Goal: Transaction & Acquisition: Purchase product/service

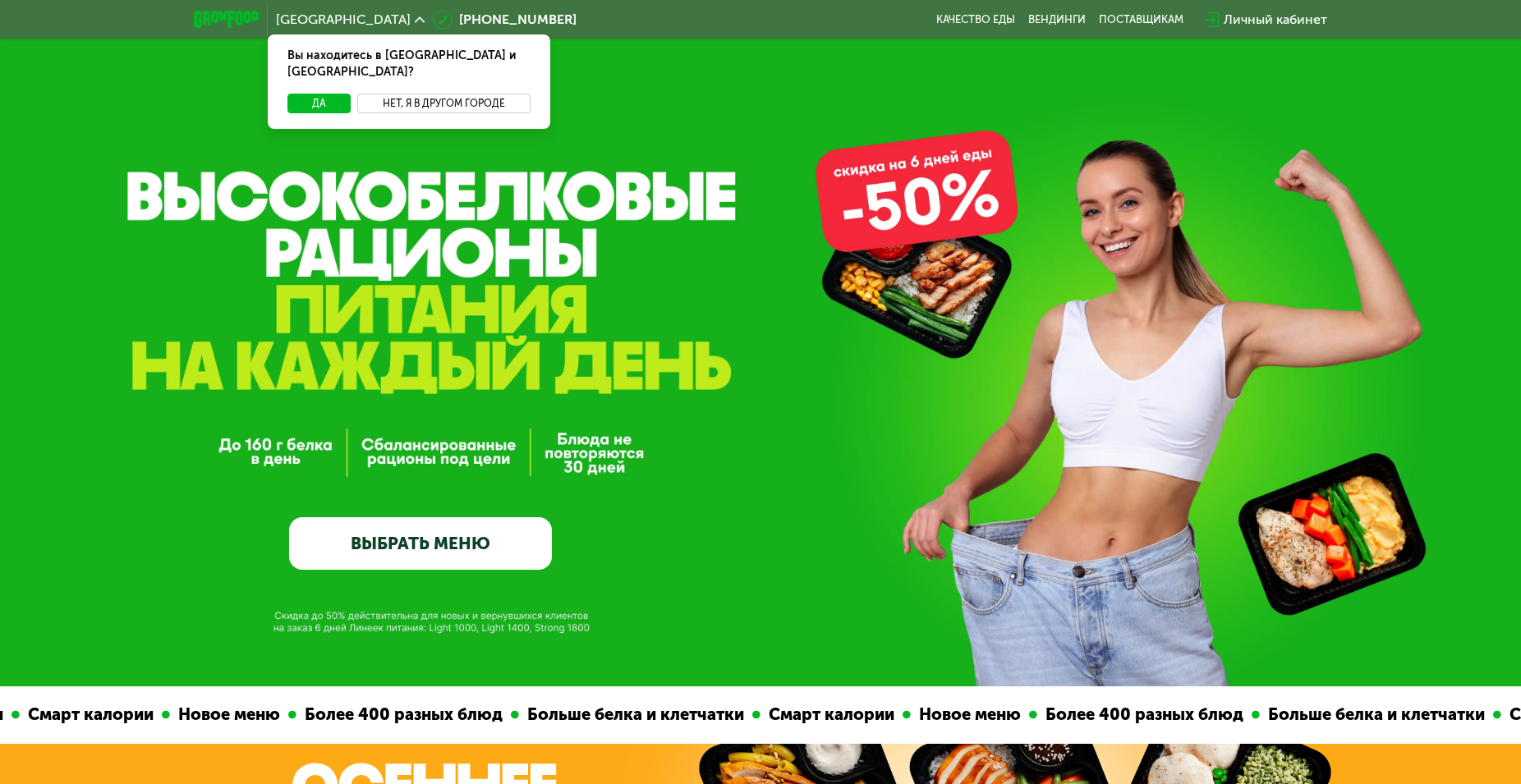
click at [380, 93] on button "Нет, я в другом городе" at bounding box center [444, 103] width 173 height 20
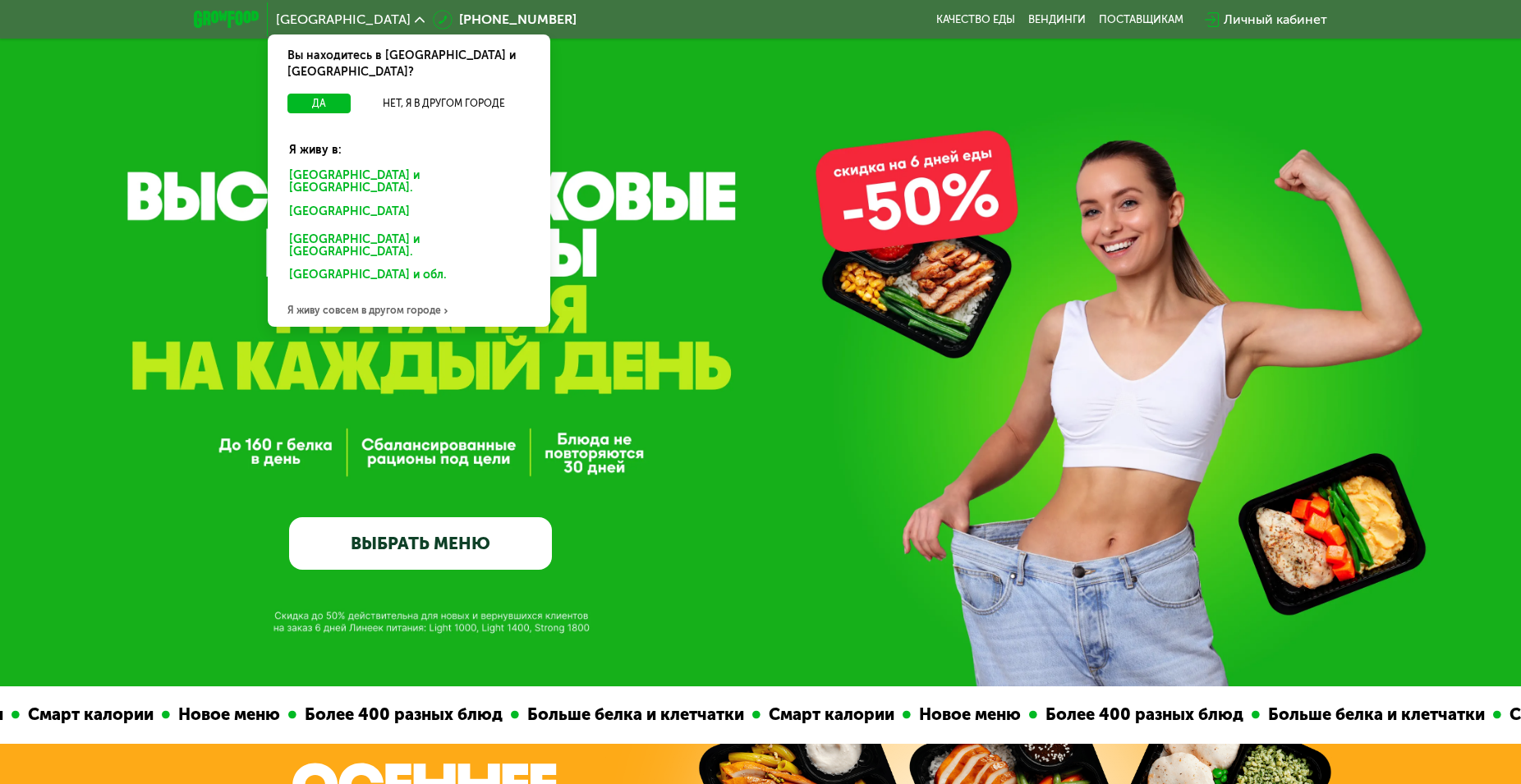
click at [329, 165] on div "[GEOGRAPHIC_DATA] и [GEOGRAPHIC_DATA]." at bounding box center [410, 183] width 263 height 35
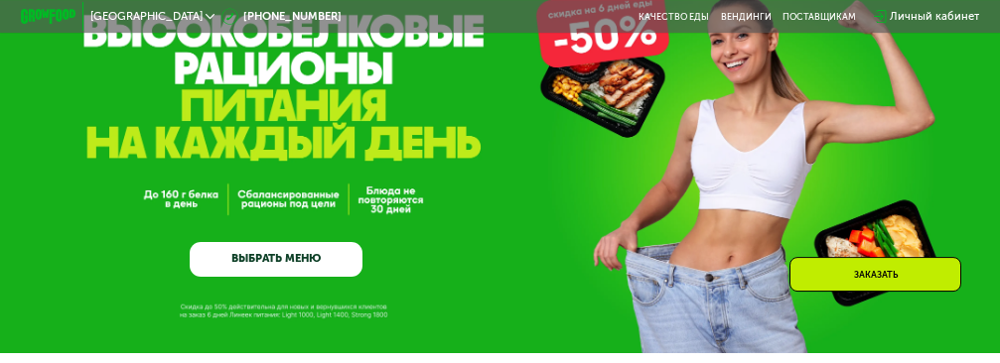
scroll to position [101, 0]
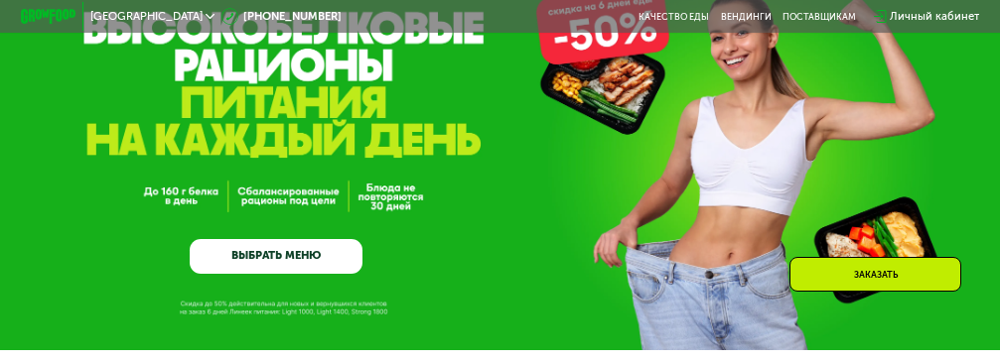
click at [346, 274] on link "ВЫБРАТЬ МЕНЮ" at bounding box center [276, 256] width 173 height 35
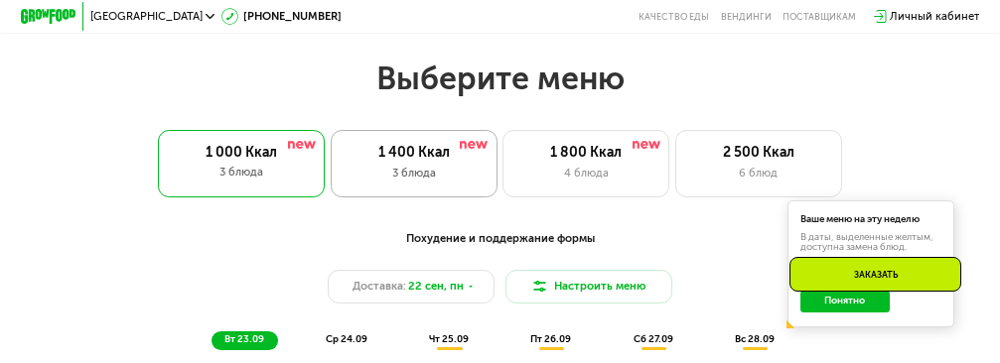
scroll to position [1002, 0]
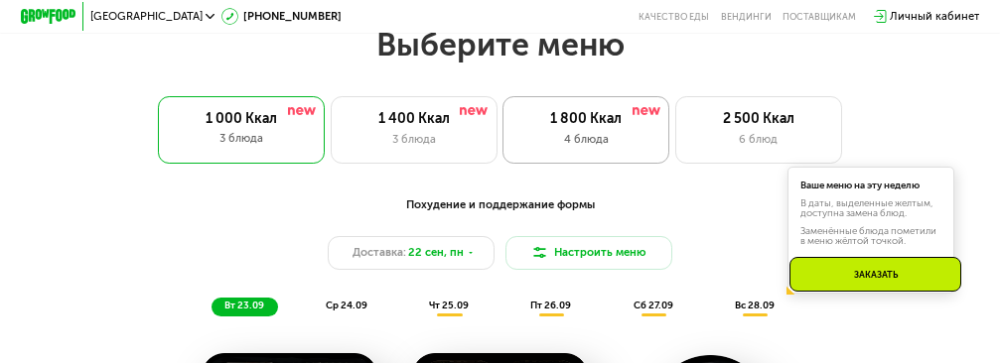
click at [640, 139] on div "1 800 Ккал 4 блюда" at bounding box center [585, 129] width 167 height 67
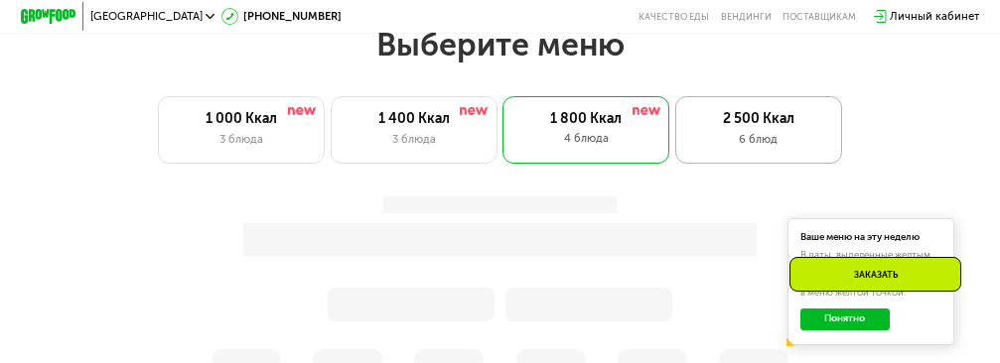
click at [729, 144] on div "6 блюд" at bounding box center [758, 139] width 137 height 17
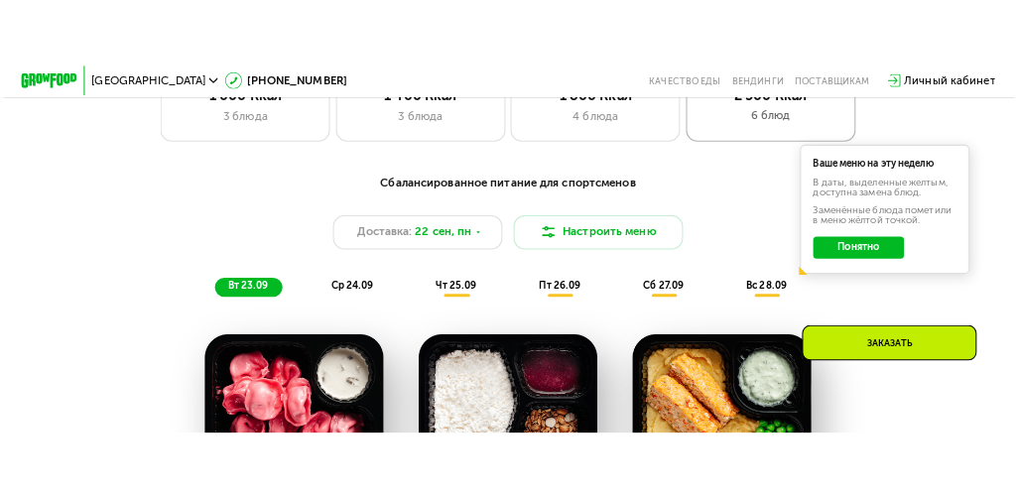
scroll to position [1103, 0]
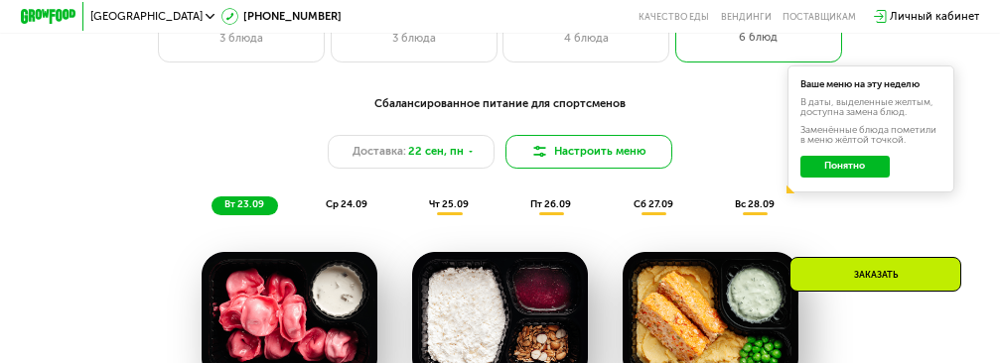
click at [548, 160] on img at bounding box center [539, 151] width 17 height 17
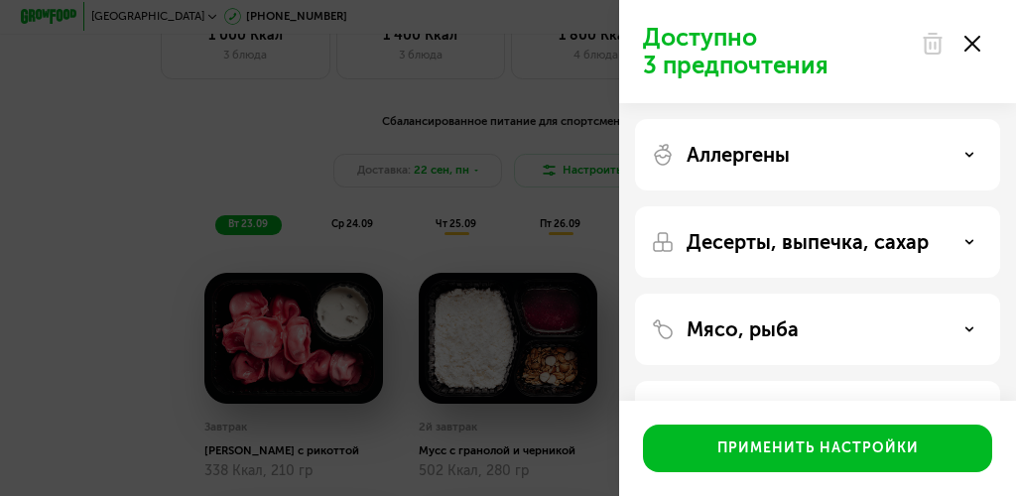
scroll to position [1111, 0]
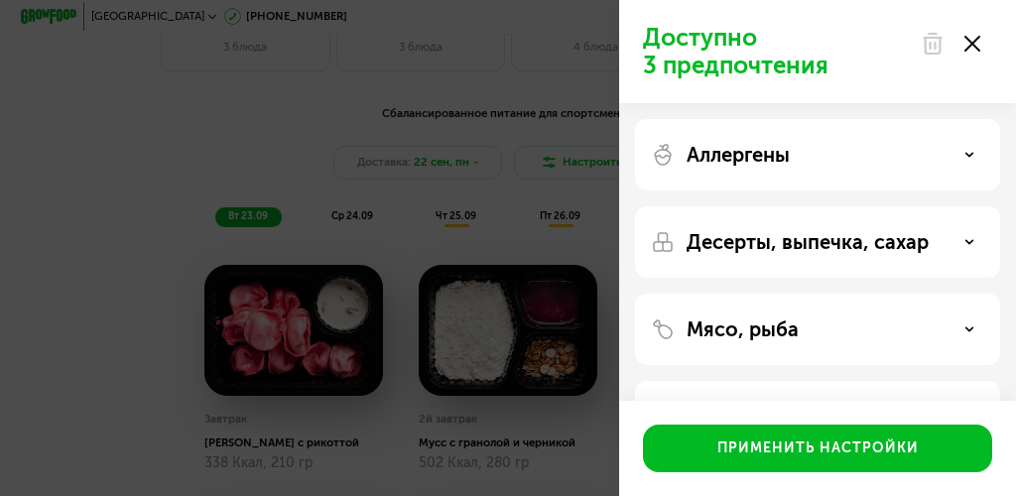
click at [950, 250] on div "Десерты, выпечка, сахар" at bounding box center [818, 242] width 334 height 24
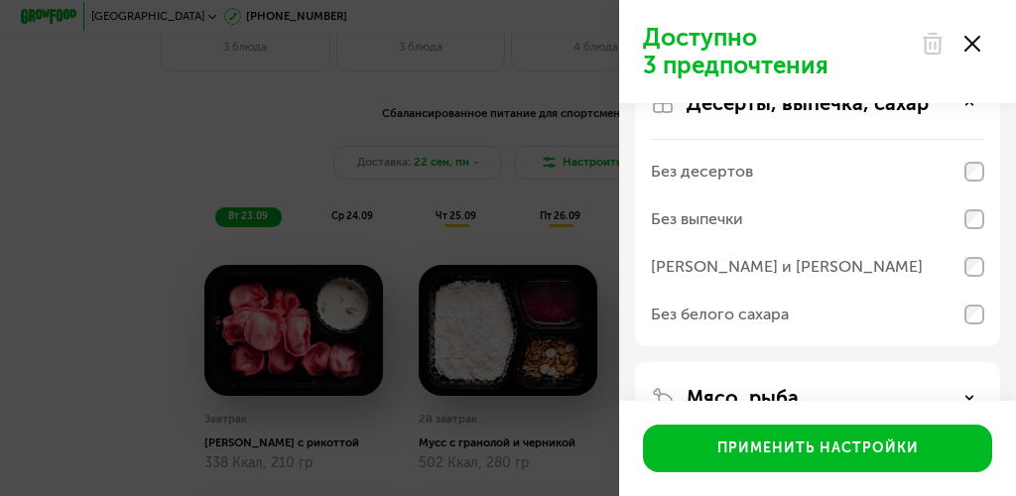
scroll to position [167, 0]
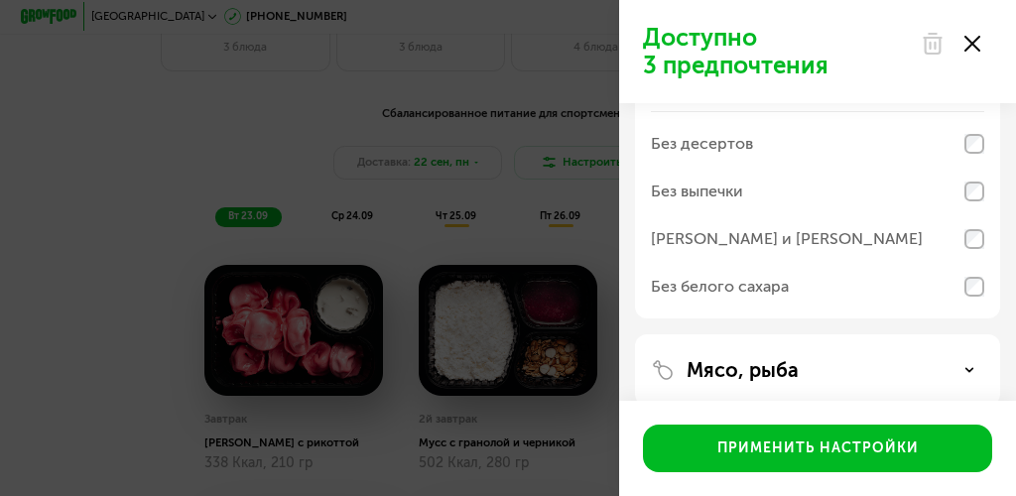
click at [961, 287] on div "Без белого сахара" at bounding box center [818, 287] width 334 height 48
click at [977, 155] on div "Без десертов" at bounding box center [818, 144] width 334 height 48
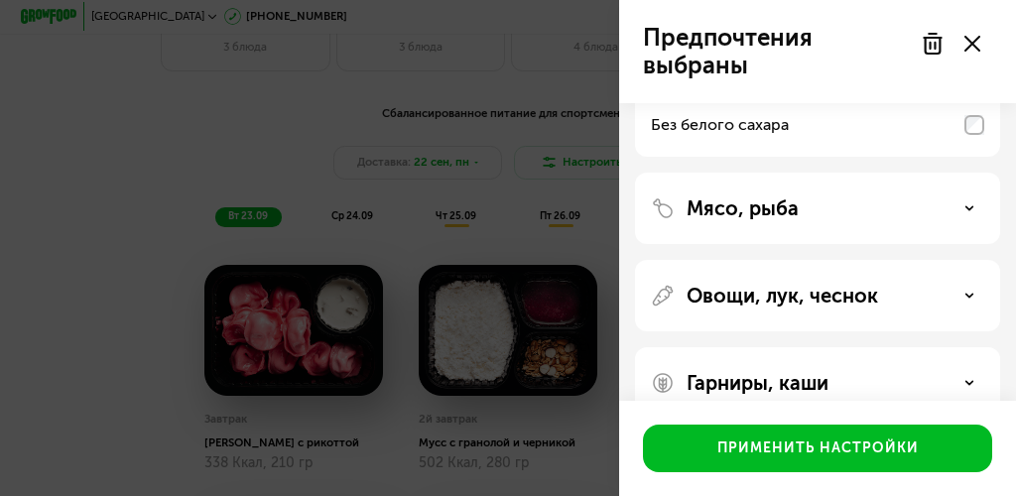
scroll to position [334, 0]
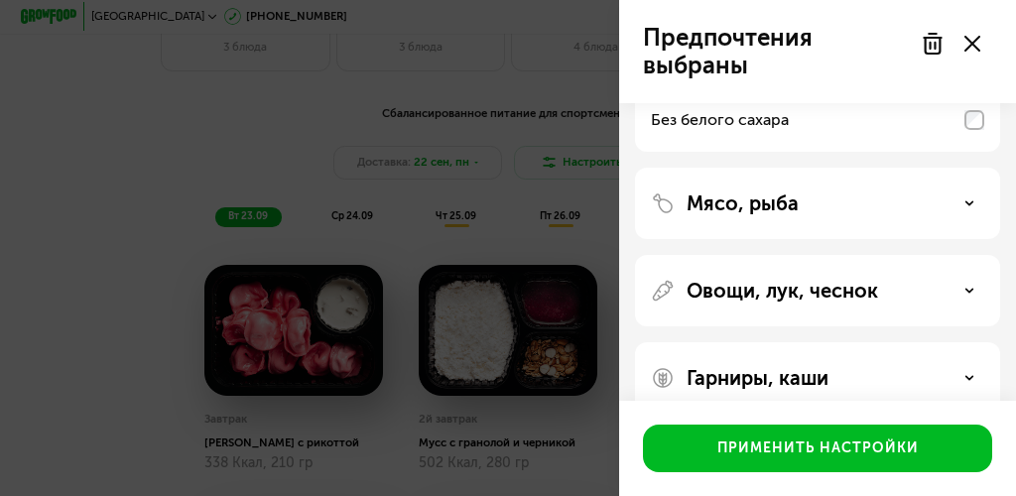
click at [921, 226] on div "Мясо, рыба" at bounding box center [817, 203] width 365 height 71
click at [930, 215] on div "Мясо, рыба" at bounding box center [817, 203] width 365 height 71
click at [970, 213] on div "Мясо, рыба" at bounding box center [818, 204] width 334 height 24
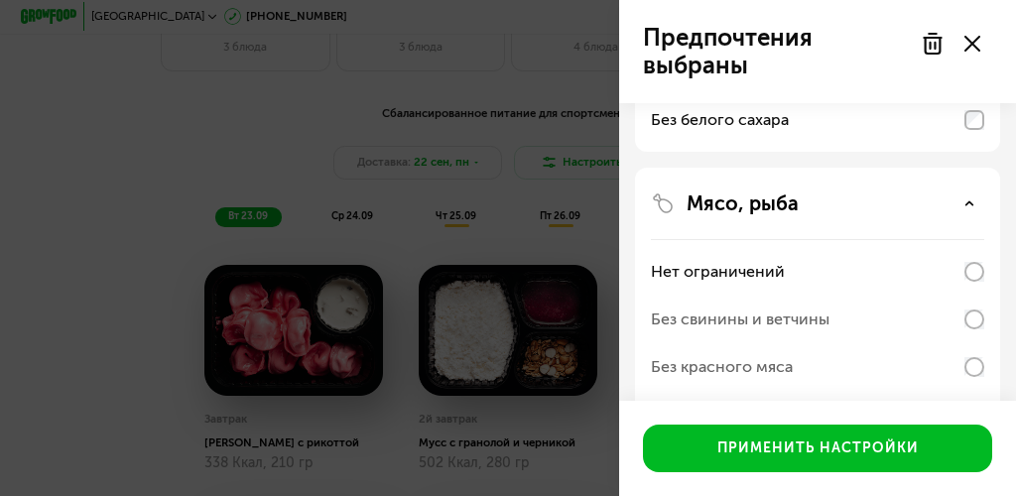
click at [970, 213] on div "Мясо, рыба" at bounding box center [818, 204] width 334 height 24
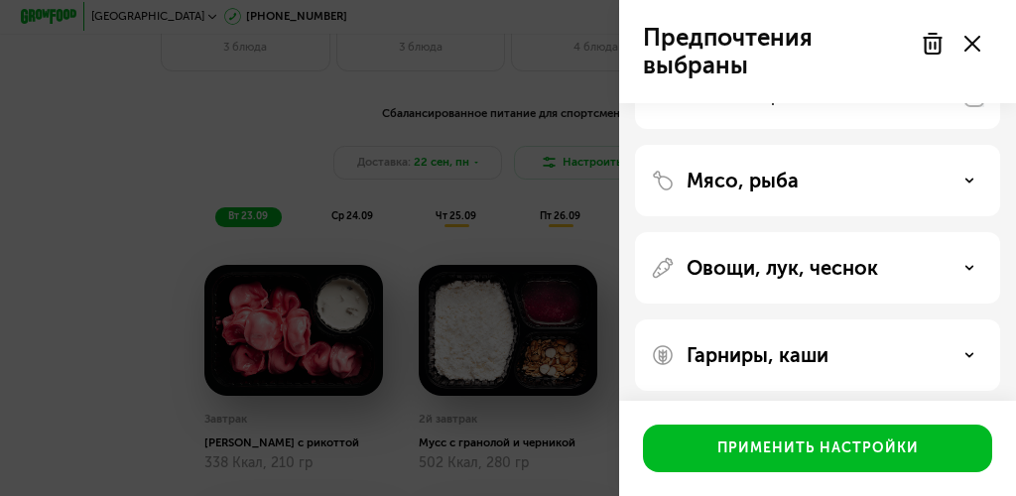
scroll to position [366, 0]
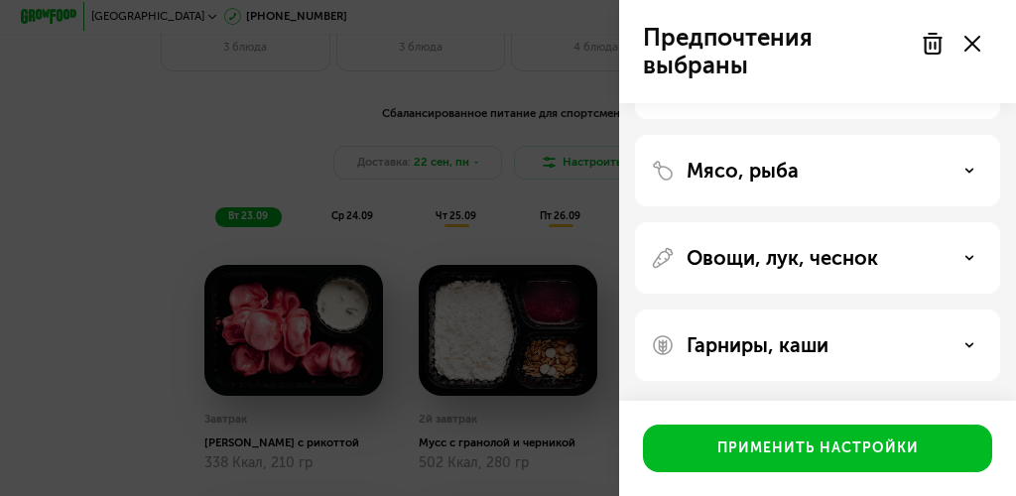
click at [959, 254] on div "Овощи, лук, чеснок" at bounding box center [818, 258] width 334 height 24
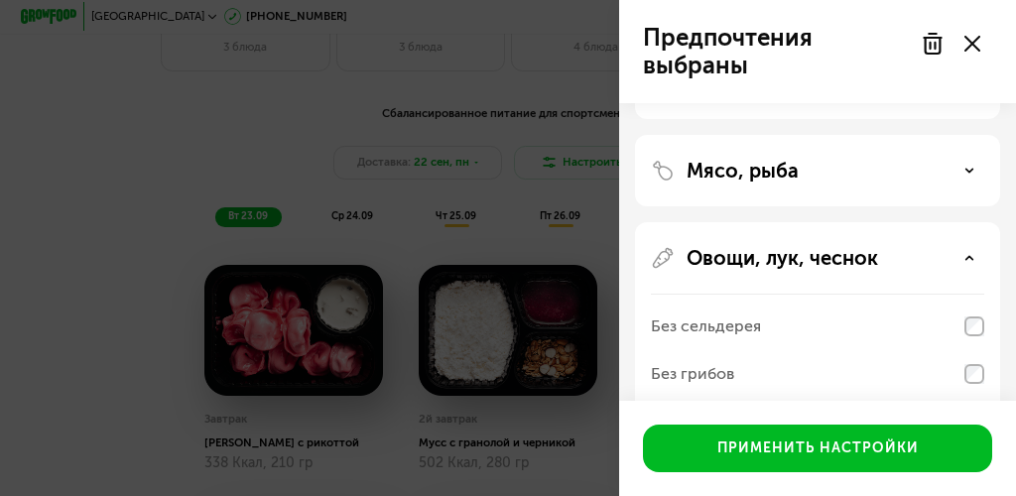
click at [959, 254] on div "Овощи, лук, чеснок" at bounding box center [818, 258] width 334 height 24
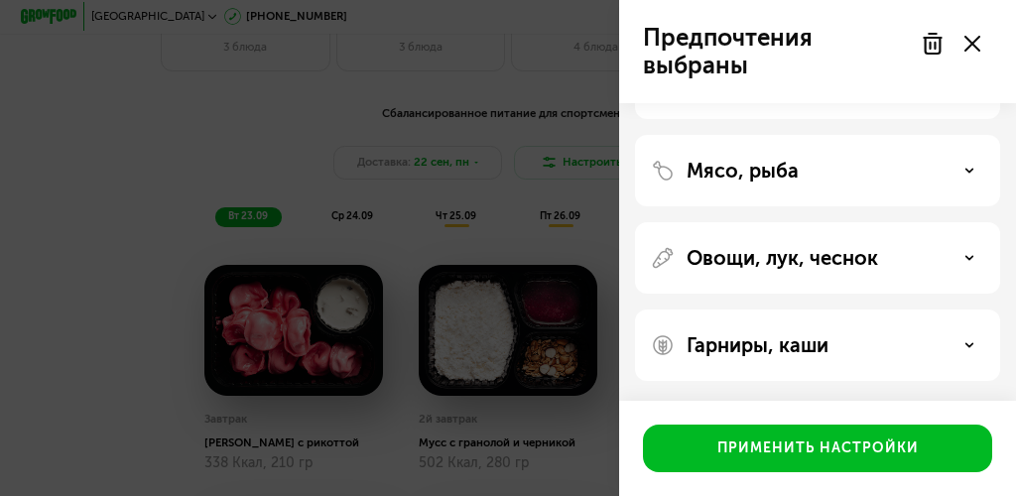
click at [961, 346] on div "Гарниры, каши" at bounding box center [818, 346] width 334 height 24
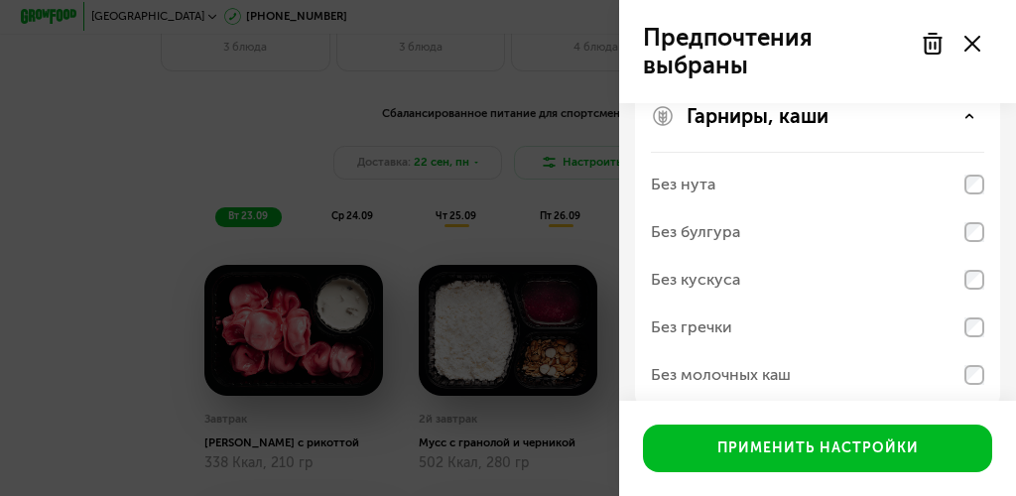
scroll to position [621, 0]
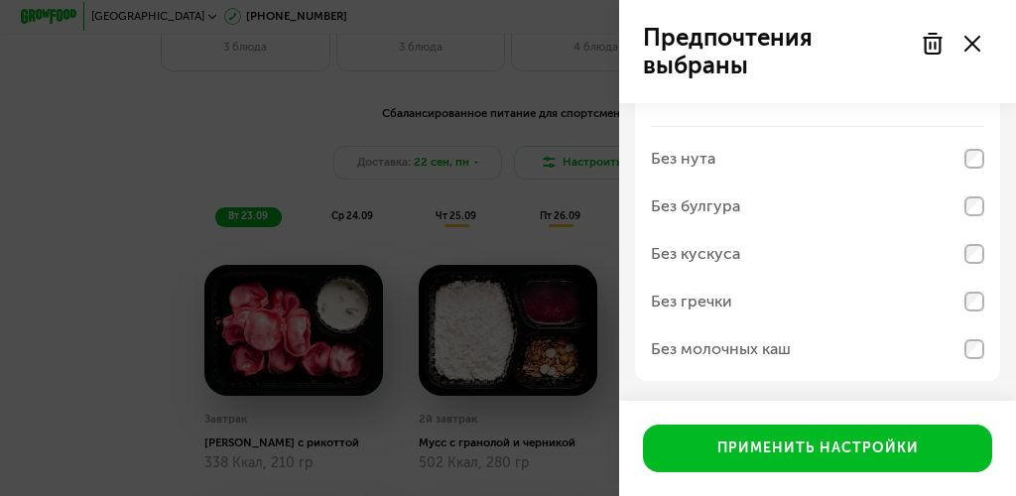
click at [800, 207] on div "Без булгура" at bounding box center [818, 207] width 334 height 48
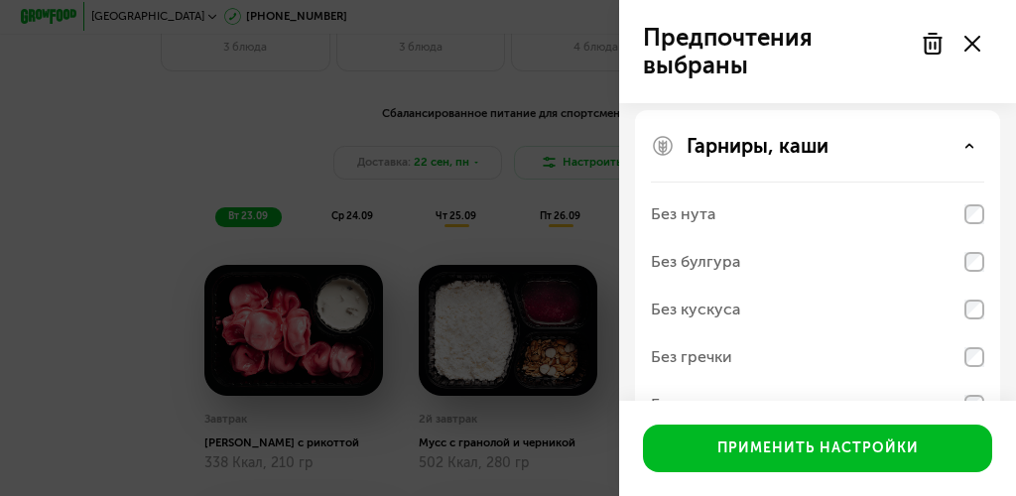
scroll to position [538, 0]
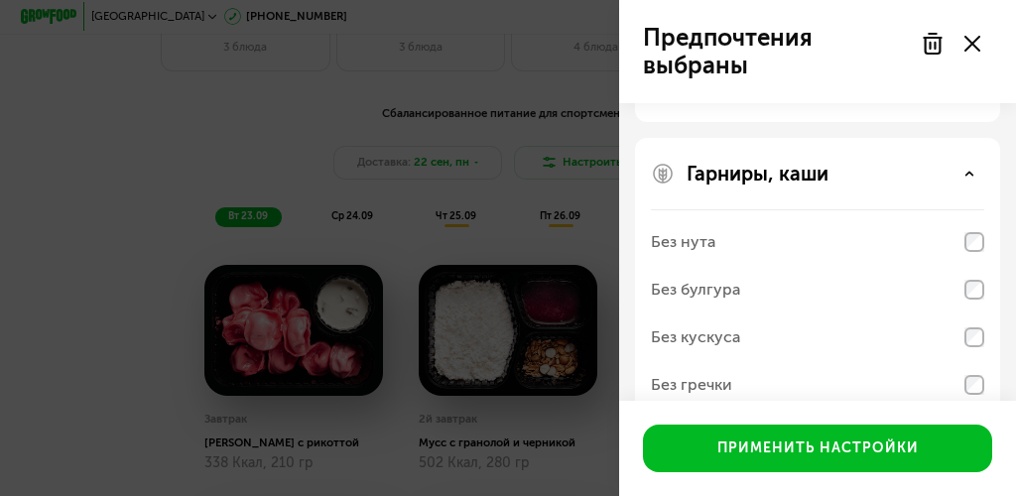
click at [969, 195] on div "Гарниры, каши Без нута Без булгура Без кускуса Без гречки Без молочных каш" at bounding box center [817, 301] width 365 height 327
click at [970, 175] on use at bounding box center [970, 173] width 7 height 3
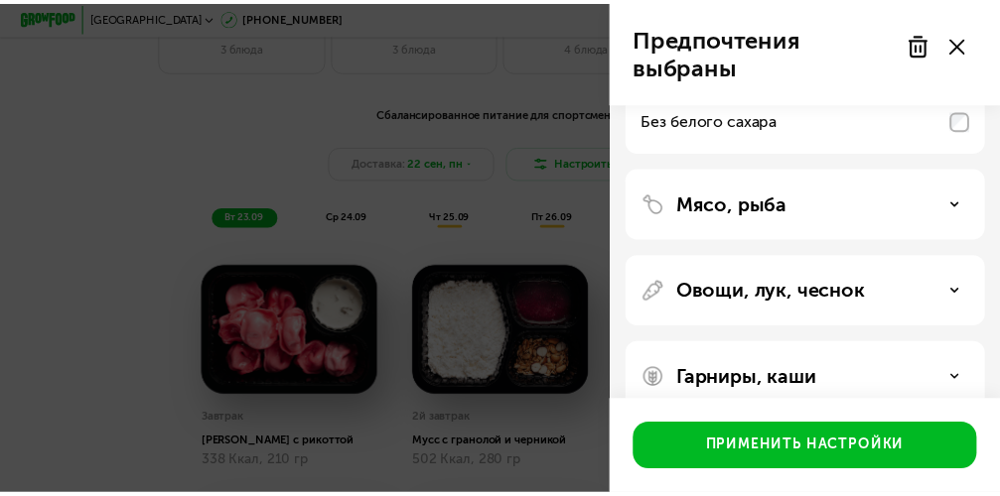
scroll to position [0, 0]
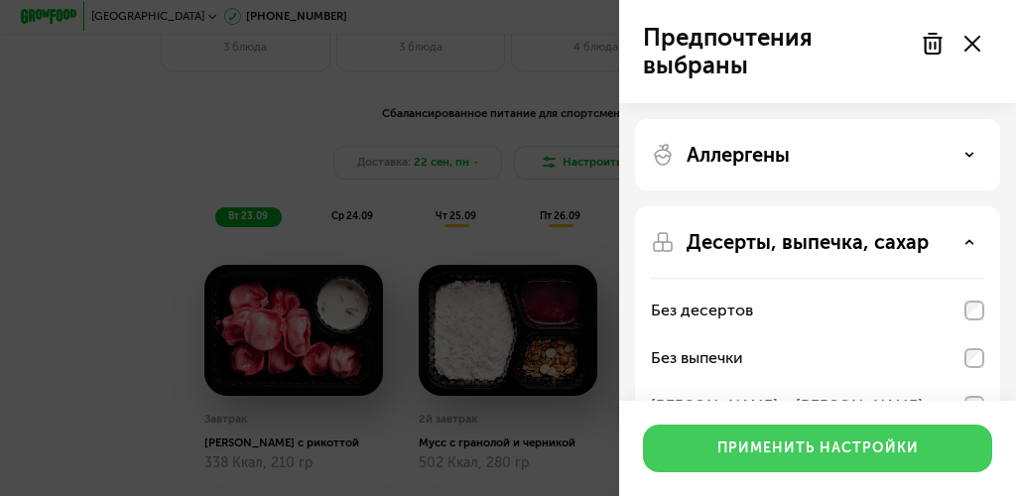
click at [869, 362] on div "Применить настройки" at bounding box center [819, 449] width 202 height 20
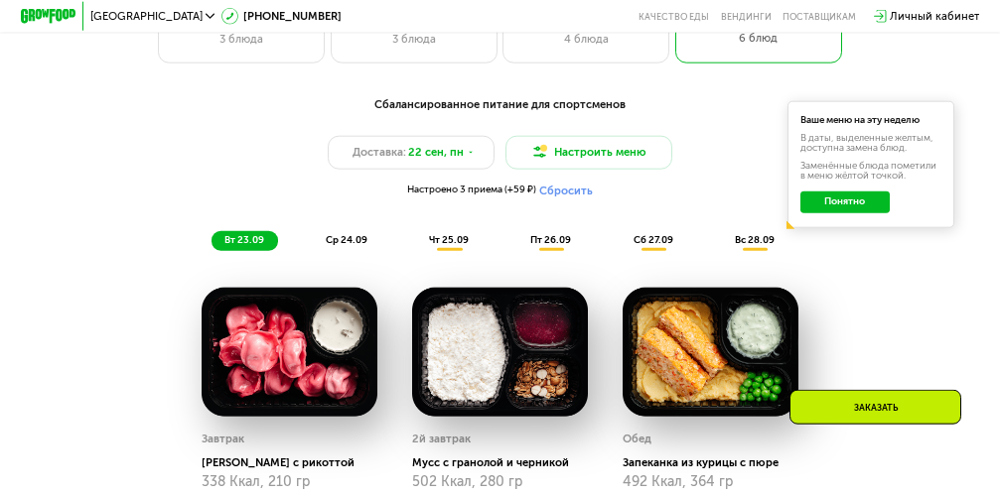
scroll to position [1111, 0]
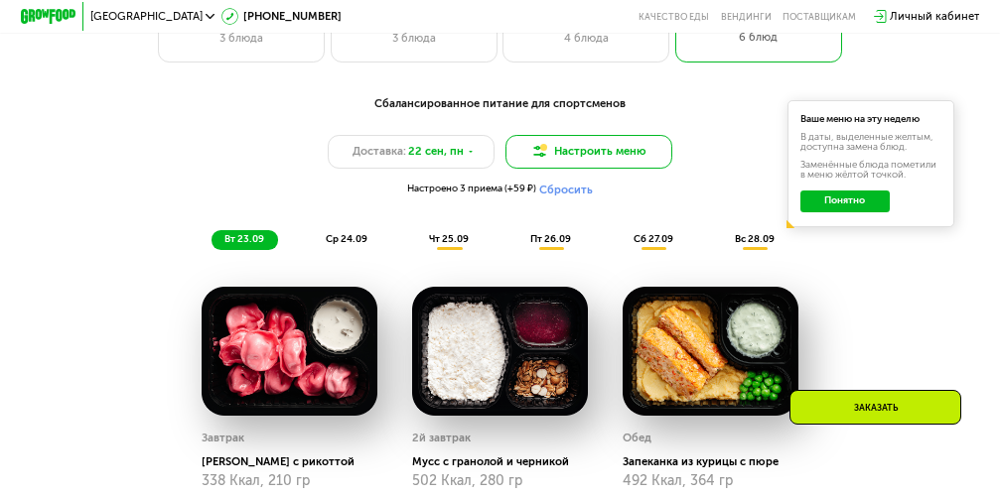
click at [607, 157] on button "Настроить меню" at bounding box center [588, 152] width 167 height 34
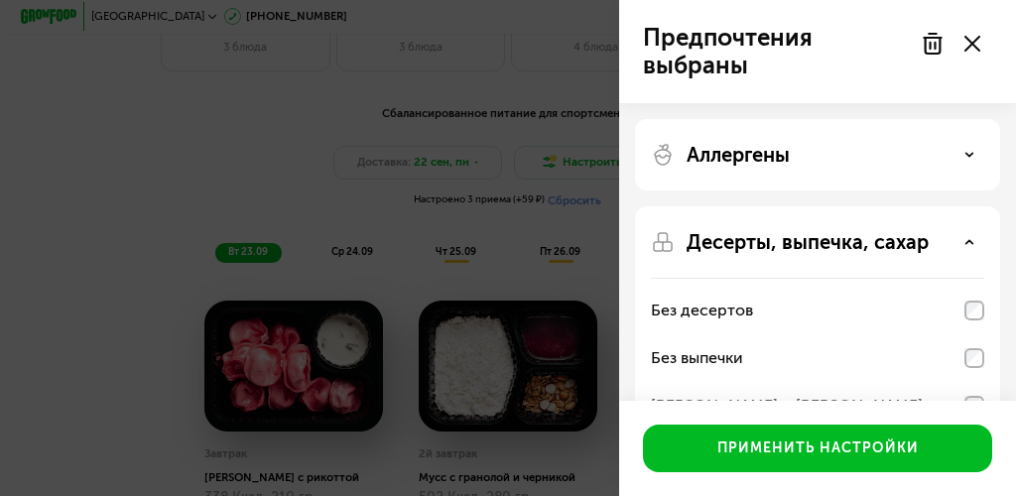
click at [974, 35] on div at bounding box center [950, 44] width 83 height 40
click at [964, 49] on div at bounding box center [950, 44] width 83 height 40
click at [973, 42] on icon at bounding box center [973, 44] width 16 height 16
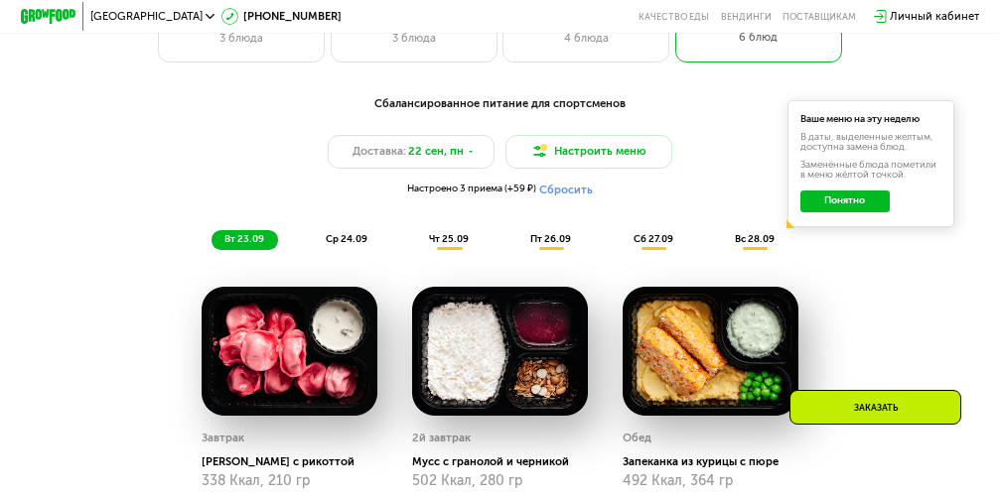
click at [863, 212] on button "Понятно" at bounding box center [844, 202] width 89 height 22
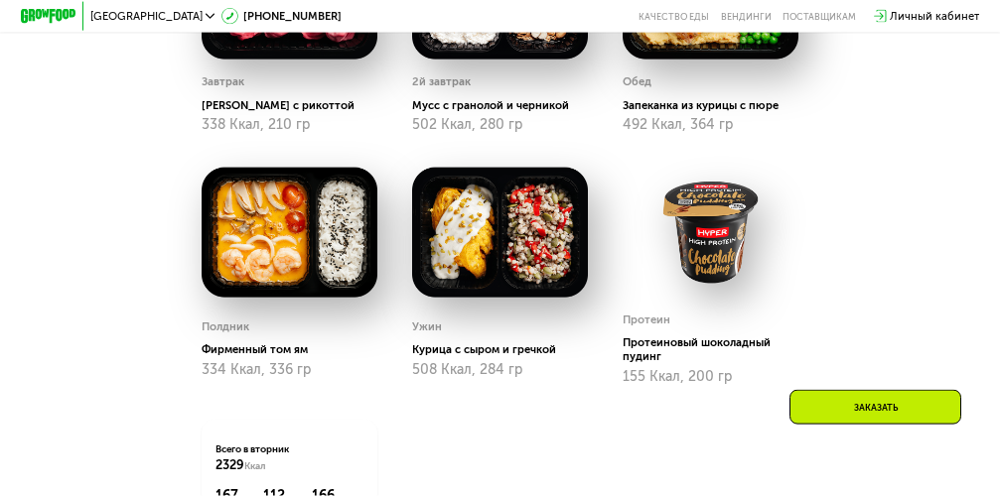
scroll to position [1516, 0]
